Goal: Information Seeking & Learning: Learn about a topic

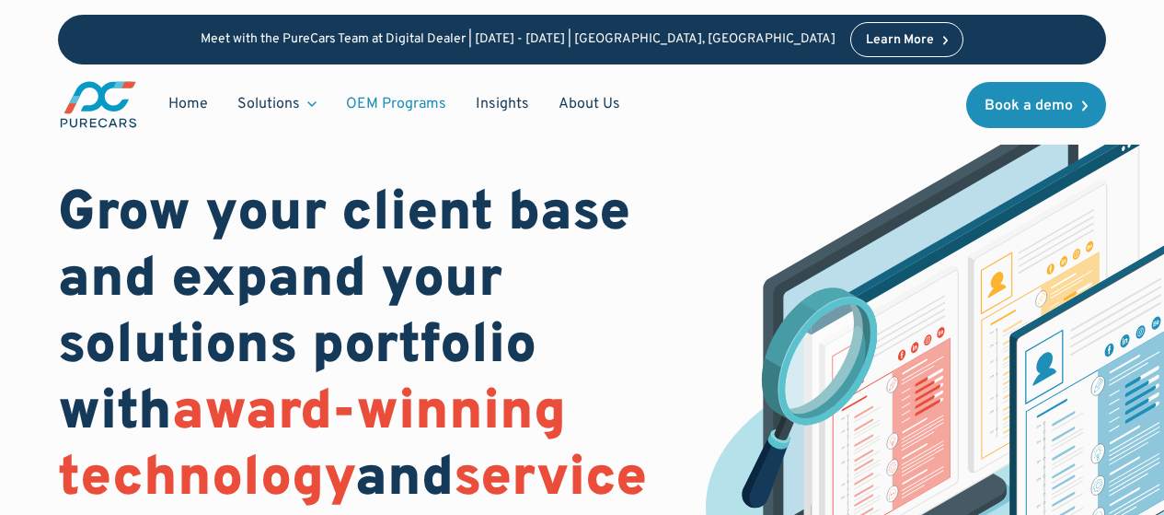
click at [358, 106] on link "OEM Programs" at bounding box center [396, 104] width 130 height 35
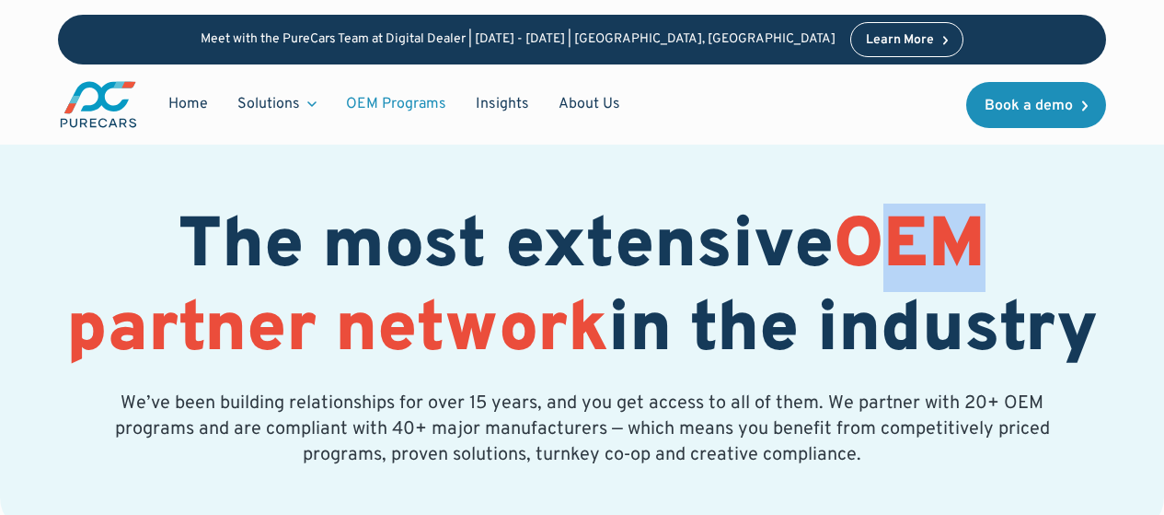
drag, startPoint x: 1004, startPoint y: 252, endPoint x: 881, endPoint y: 249, distance: 123.4
click at [881, 249] on h1 "The most extensive OEM partner network in the industry" at bounding box center [582, 290] width 1048 height 168
click at [881, 249] on span "OEM partner network" at bounding box center [526, 289] width 920 height 172
drag, startPoint x: 1005, startPoint y: 241, endPoint x: 862, endPoint y: 237, distance: 142.7
click at [862, 237] on h1 "The most extensive OEM partner network in the industry" at bounding box center [582, 290] width 1048 height 168
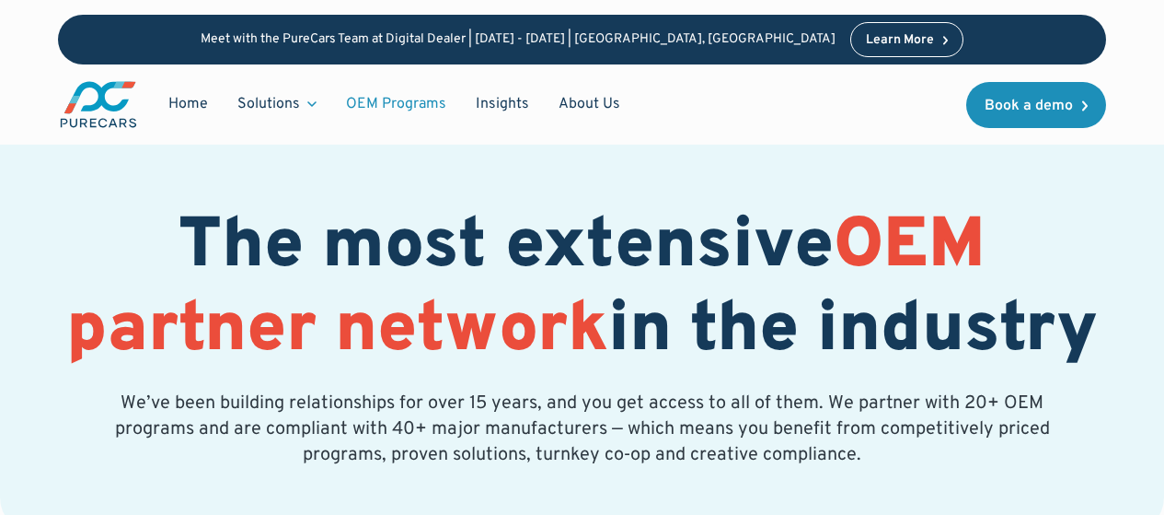
click at [853, 364] on h1 "The most extensive OEM partner network in the industry" at bounding box center [582, 290] width 1048 height 168
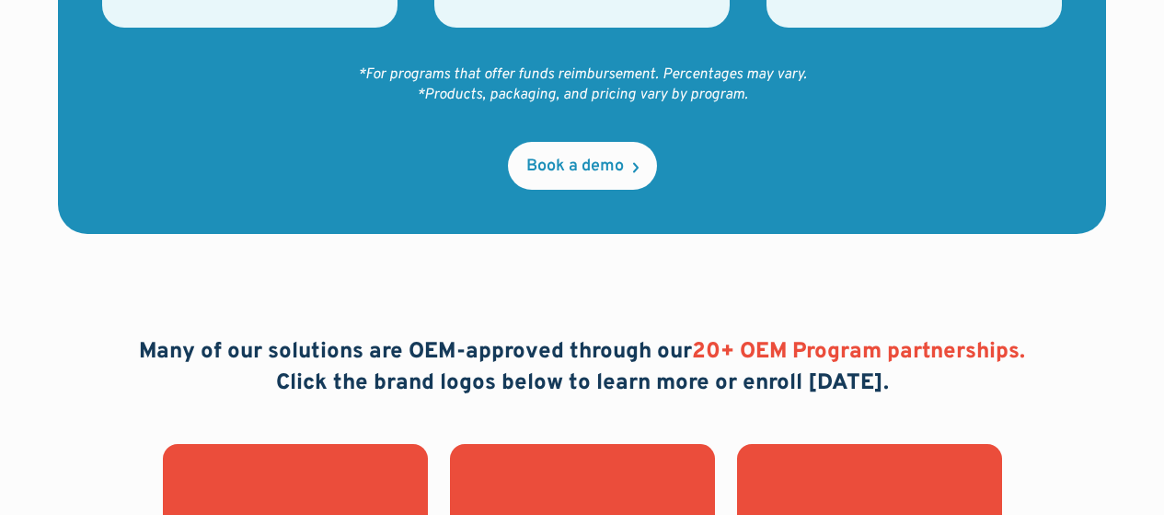
scroll to position [1478, 0]
